Goal: Navigation & Orientation: Find specific page/section

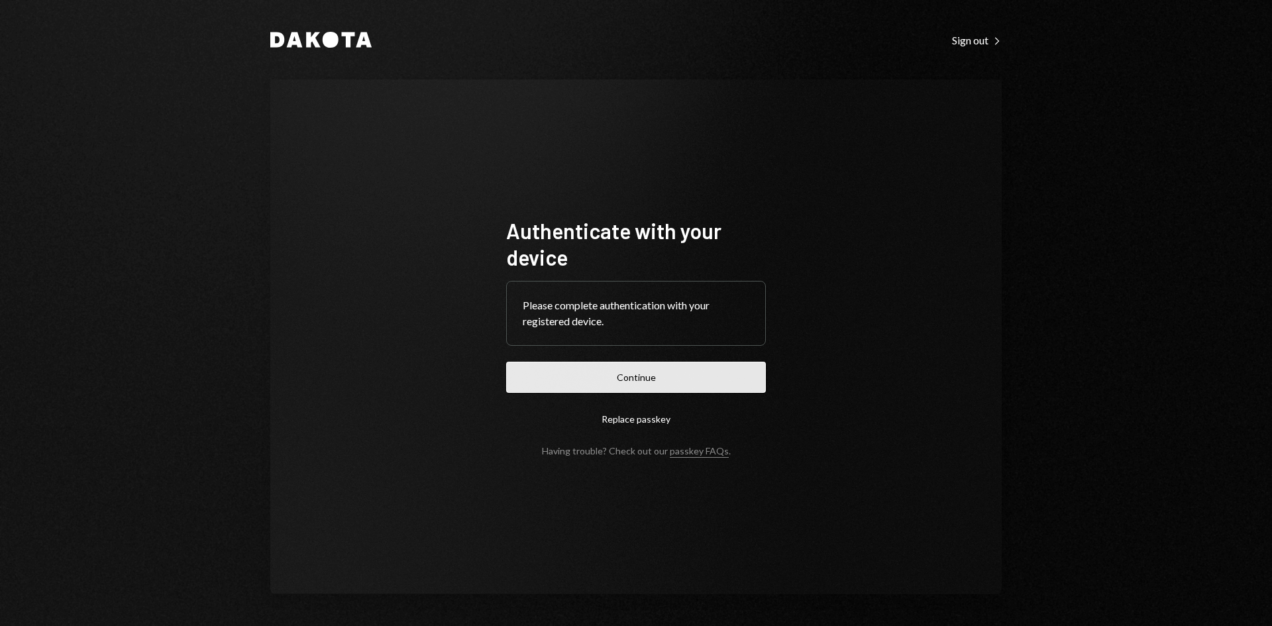
click at [611, 372] on button "Continue" at bounding box center [636, 377] width 260 height 31
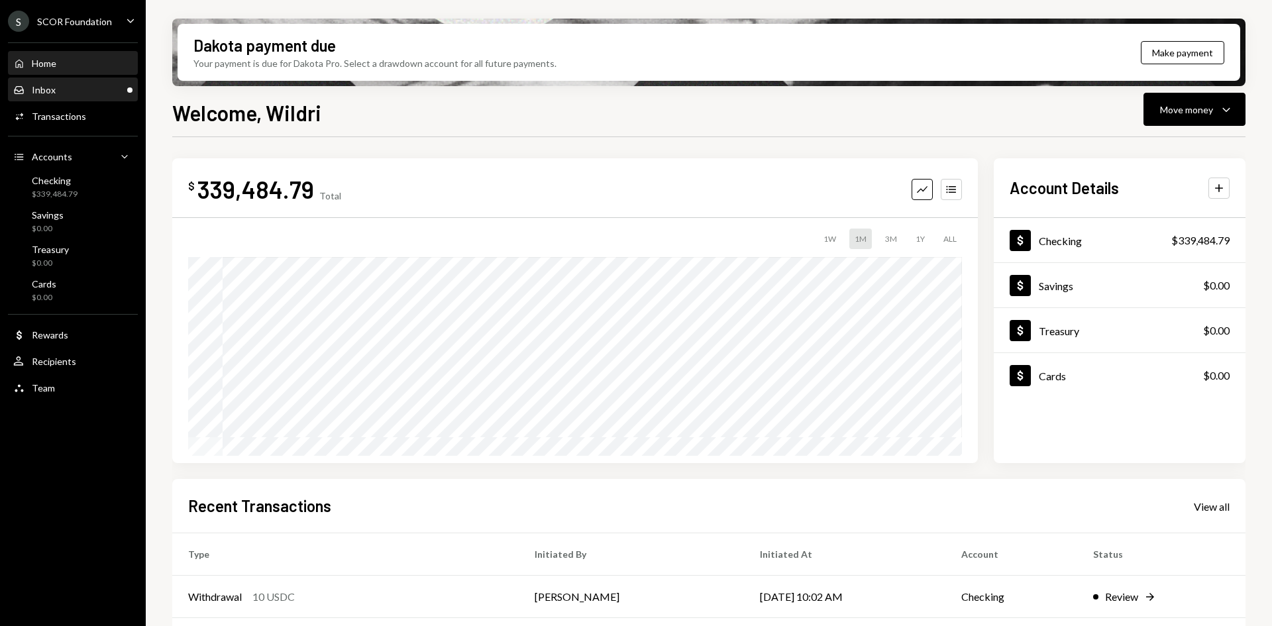
drag, startPoint x: 93, startPoint y: 69, endPoint x: 89, endPoint y: 78, distance: 9.8
click at [93, 69] on div "Home Home" at bounding box center [72, 64] width 119 height 12
click at [82, 87] on div "Inbox Inbox" at bounding box center [72, 90] width 119 height 12
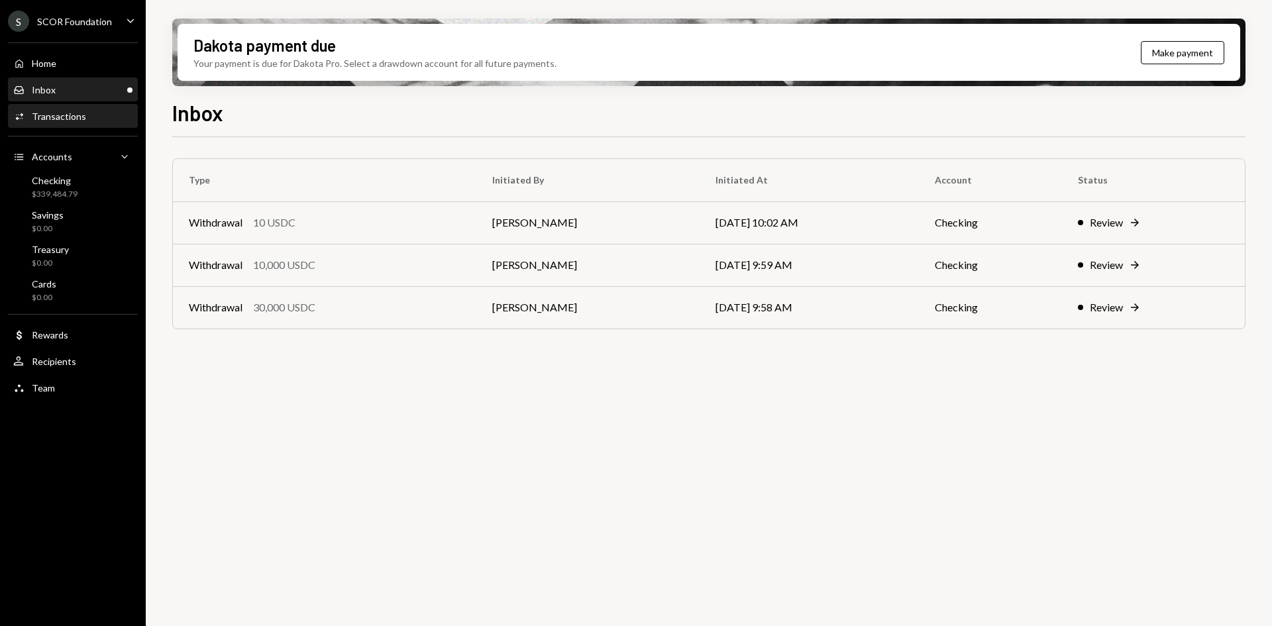
click at [82, 119] on div "Transactions" at bounding box center [59, 116] width 54 height 11
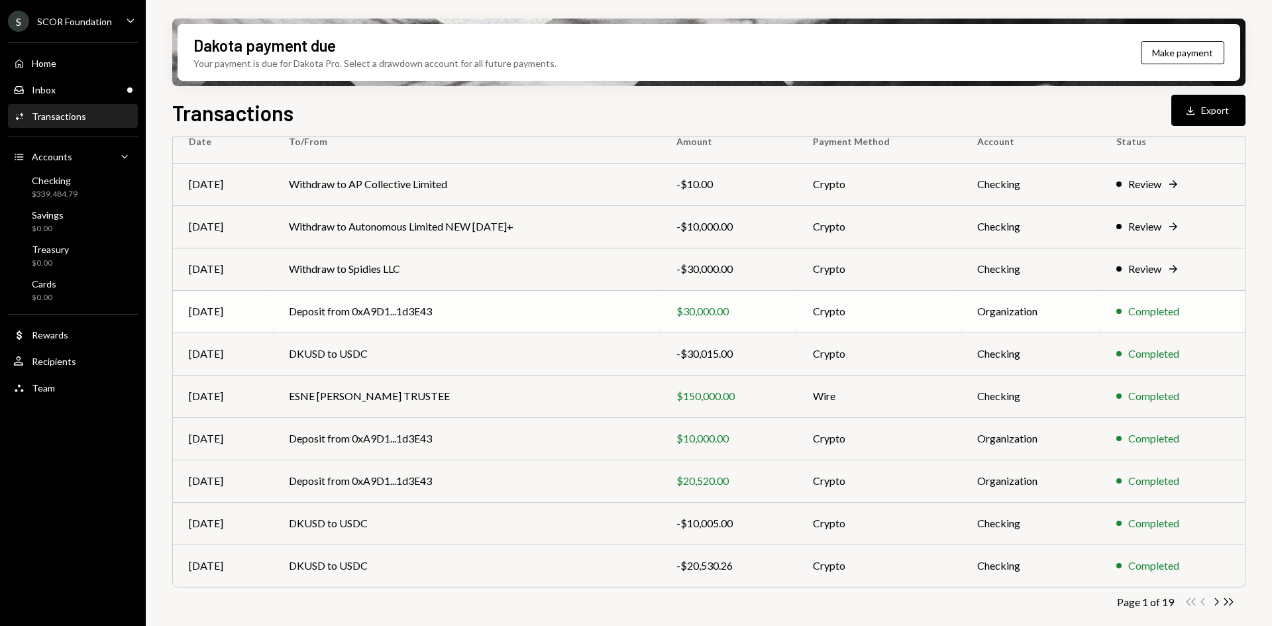
scroll to position [129, 0]
click at [1215, 601] on icon "Chevron Right" at bounding box center [1216, 600] width 13 height 13
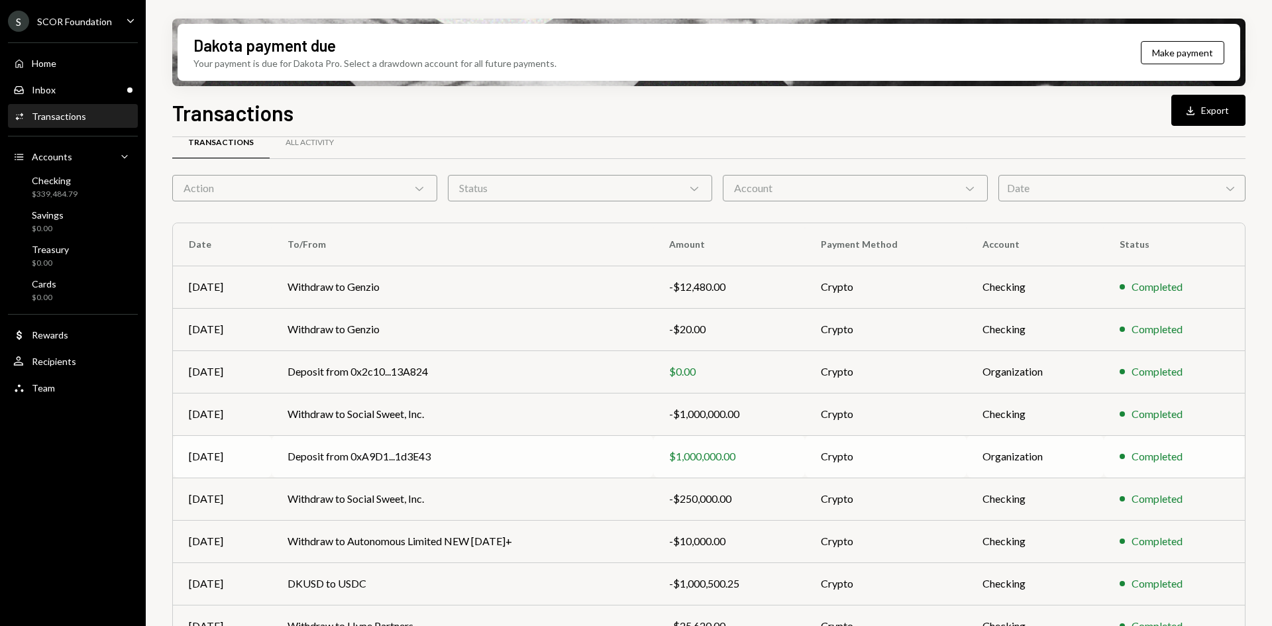
scroll to position [0, 0]
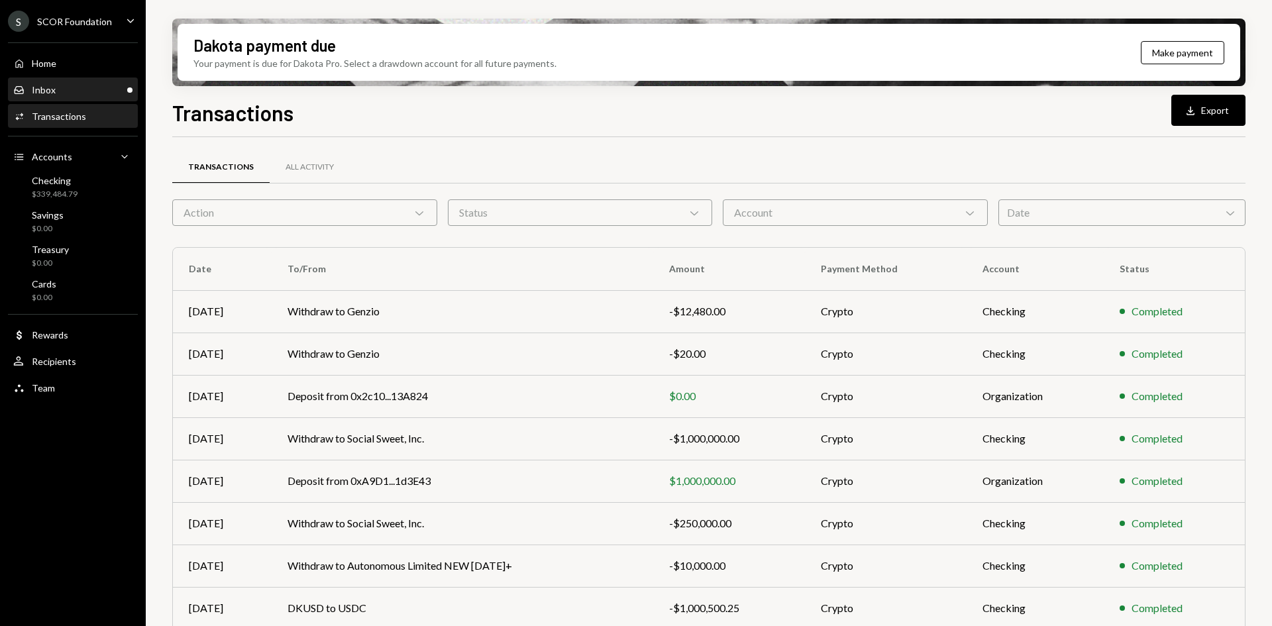
click at [90, 91] on div "Inbox Inbox" at bounding box center [72, 90] width 119 height 12
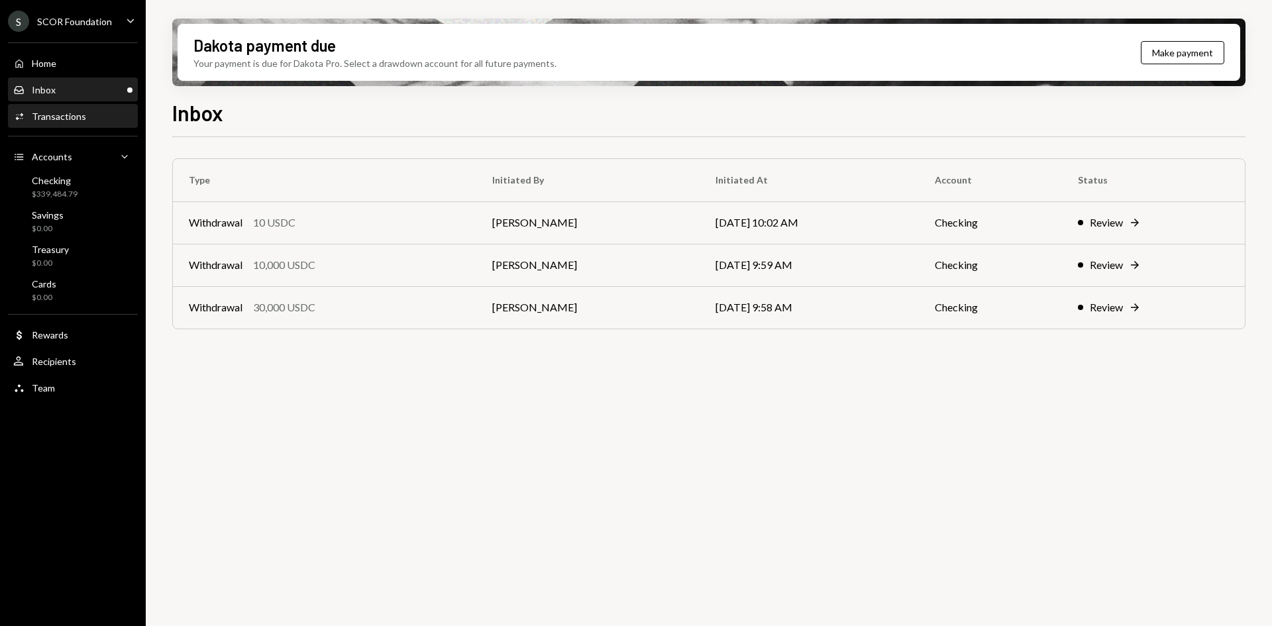
click at [82, 115] on div "Transactions" at bounding box center [59, 116] width 54 height 11
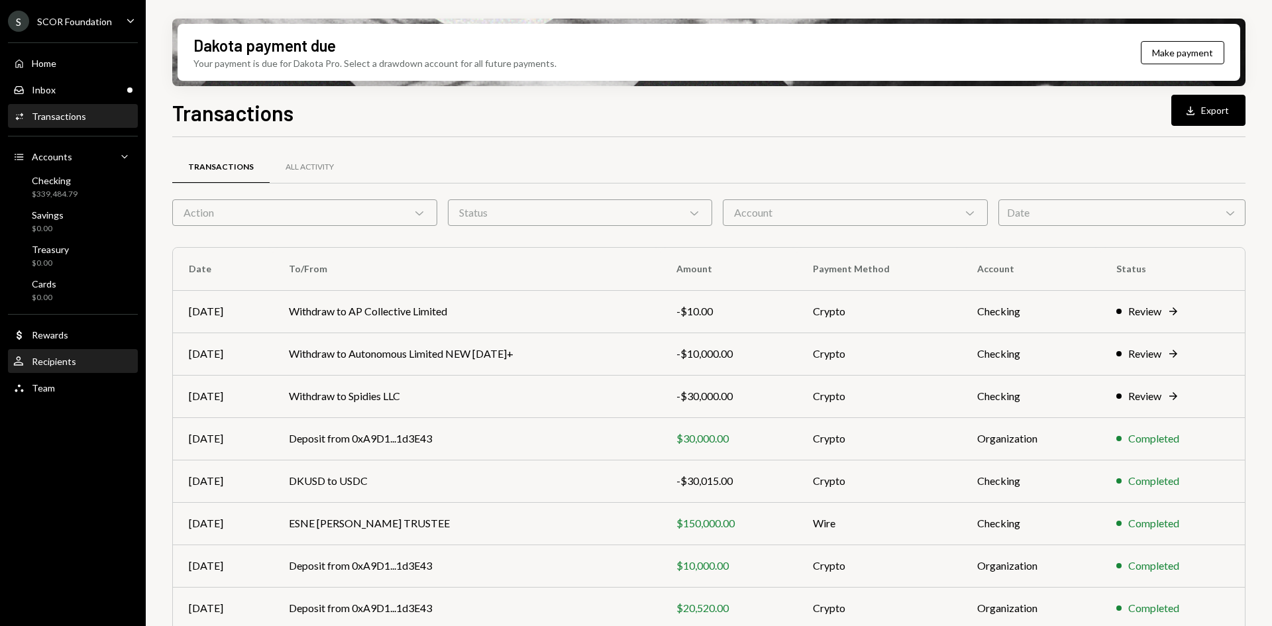
click at [64, 360] on div "Recipients" at bounding box center [54, 361] width 44 height 11
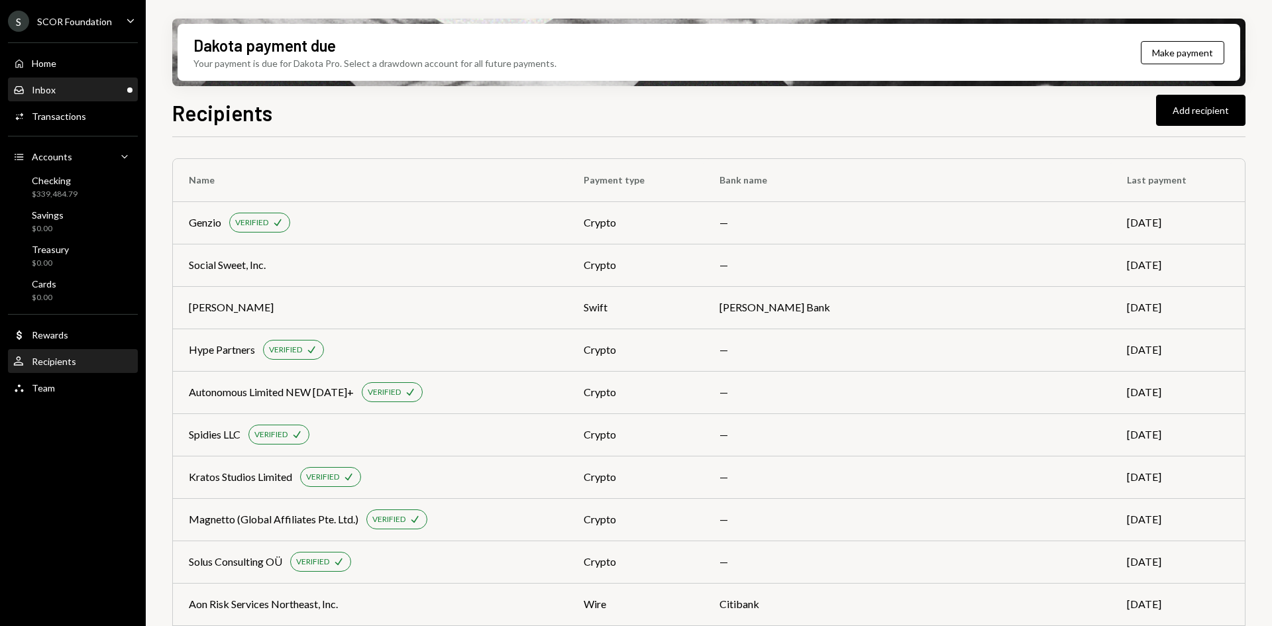
click at [92, 96] on div "Inbox Inbox" at bounding box center [72, 90] width 119 height 23
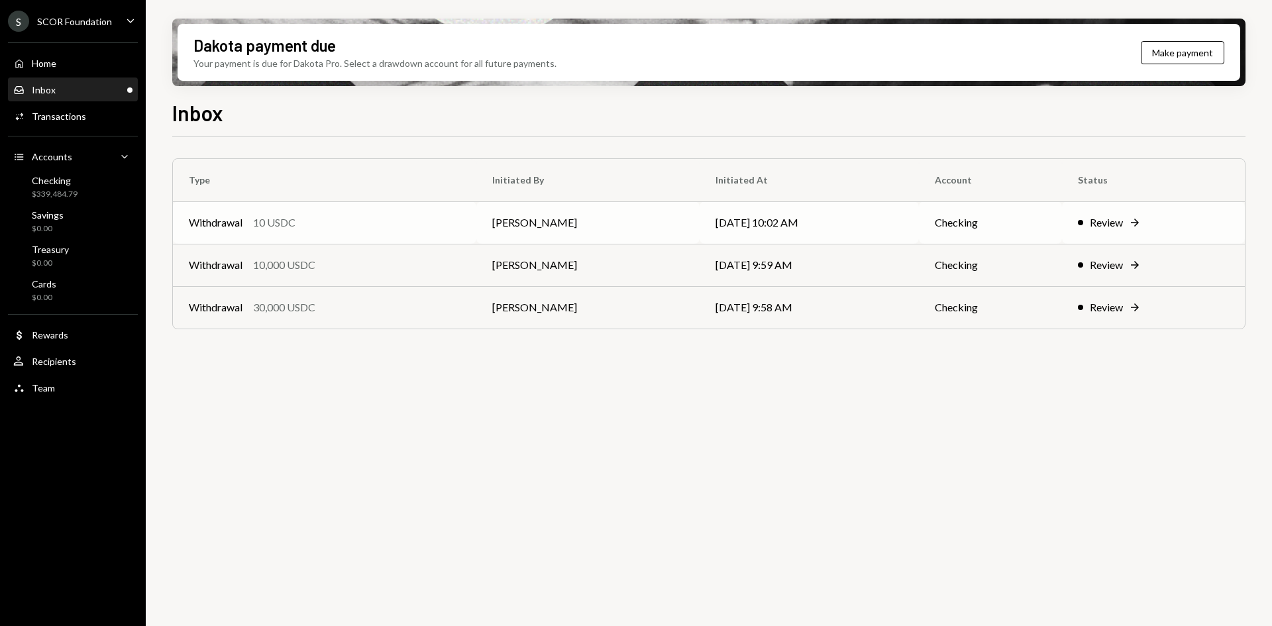
click at [663, 235] on td "[PERSON_NAME]" at bounding box center [587, 222] width 223 height 42
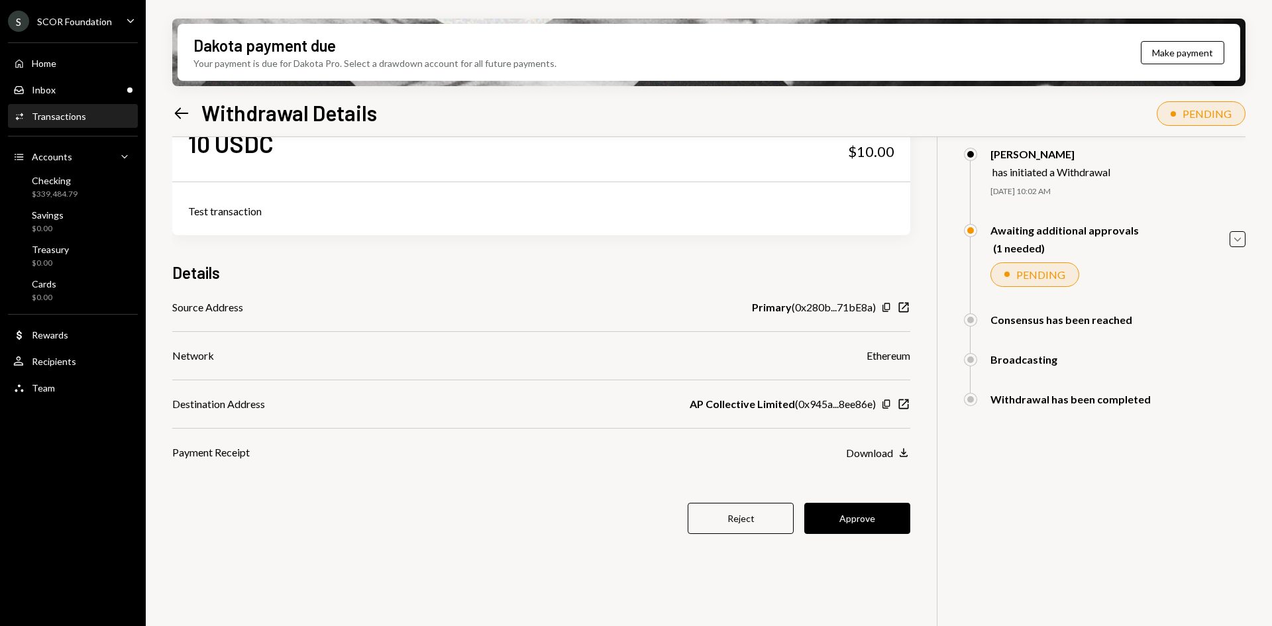
scroll to position [106, 0]
